Goal: Navigation & Orientation: Find specific page/section

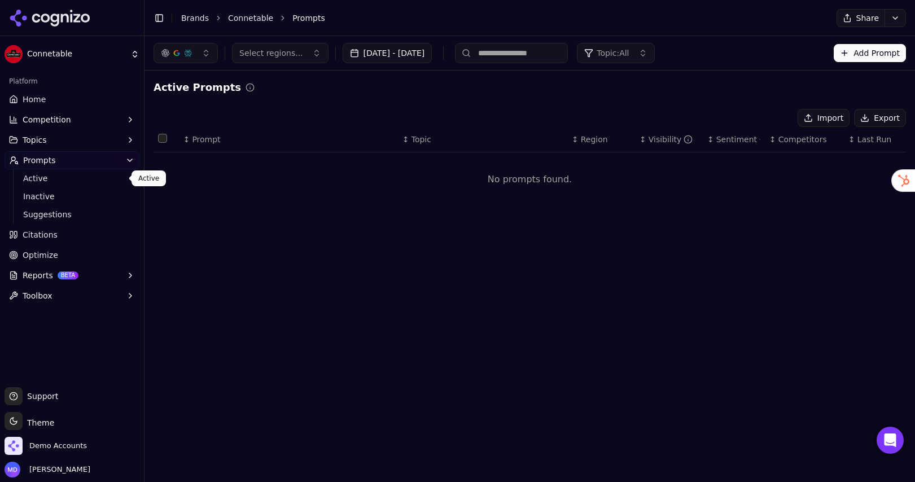
click at [78, 196] on span "Inactive" at bounding box center [72, 196] width 98 height 11
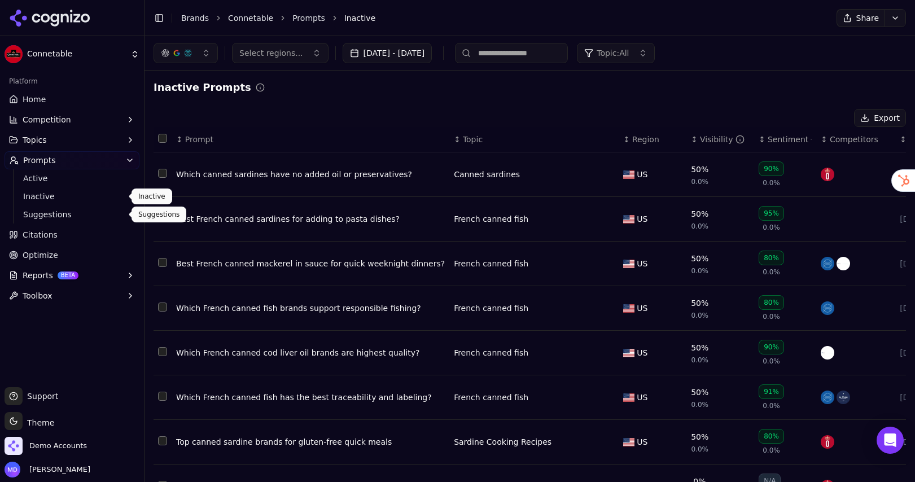
click at [60, 212] on span "Suggestions" at bounding box center [72, 214] width 98 height 11
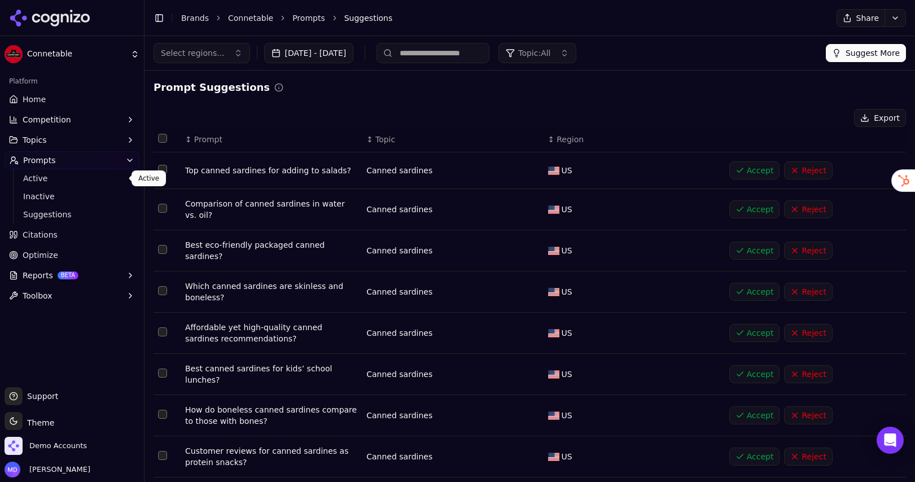
click at [47, 178] on span "Active" at bounding box center [72, 178] width 98 height 11
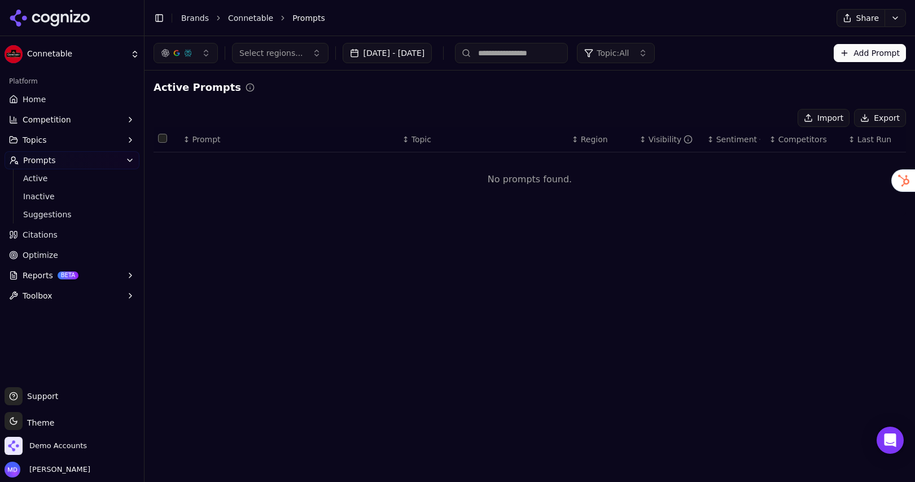
click at [90, 91] on link "Home" at bounding box center [72, 99] width 135 height 18
